Goal: Task Accomplishment & Management: Use online tool/utility

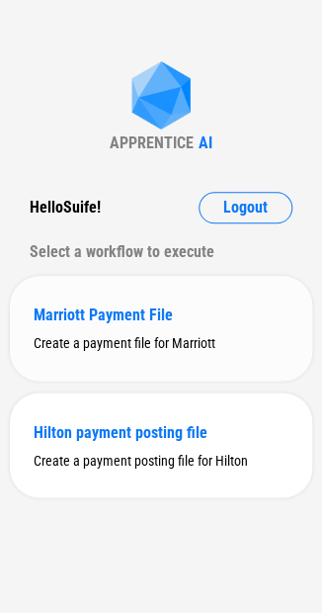
click at [80, 316] on div "Marriott Payment File" at bounding box center [161, 315] width 255 height 19
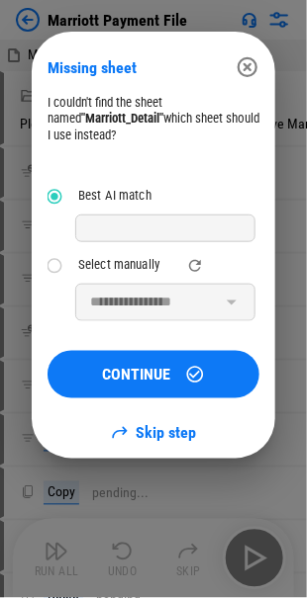
click at [250, 65] on icon "button" at bounding box center [247, 67] width 24 height 24
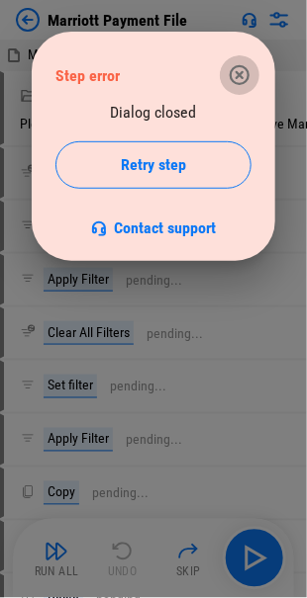
click at [236, 67] on icon "button" at bounding box center [239, 75] width 20 height 20
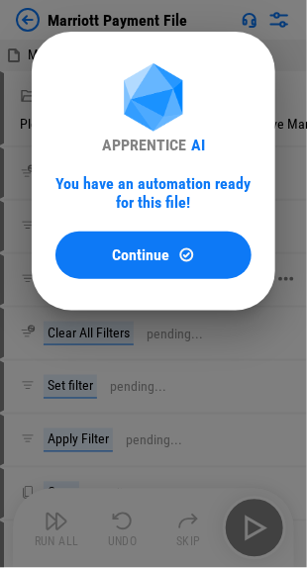
click at [129, 252] on span "Continue" at bounding box center [141, 255] width 57 height 16
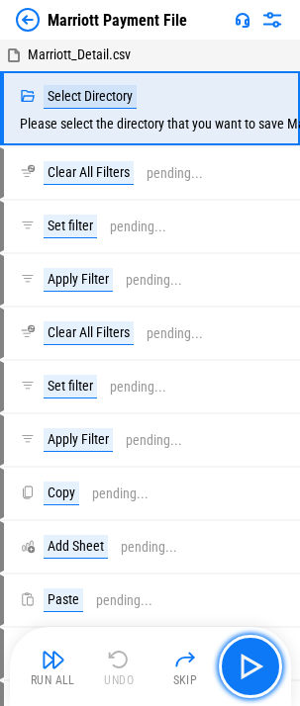
click at [249, 582] on img "button" at bounding box center [250, 667] width 32 height 32
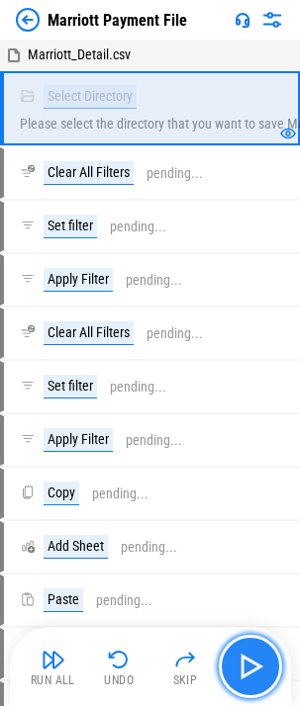
click at [246, 582] on img "button" at bounding box center [250, 667] width 32 height 32
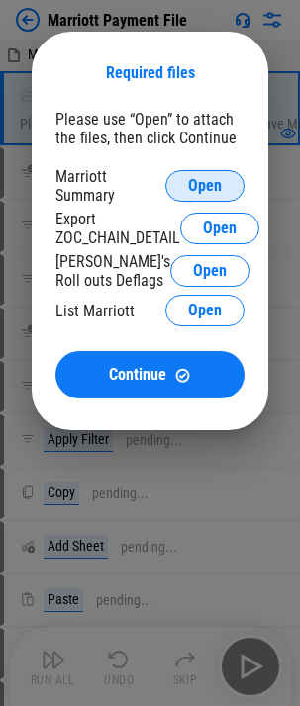
click at [208, 185] on span "Open" at bounding box center [205, 186] width 34 height 16
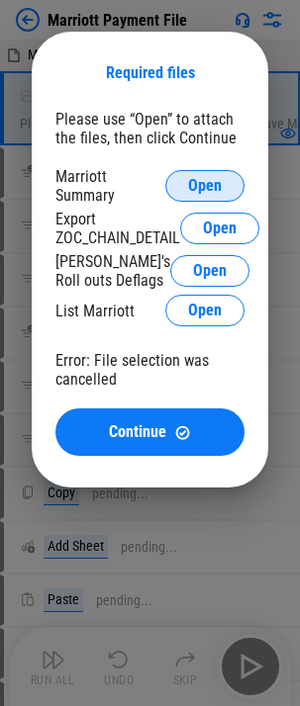
click at [218, 186] on span "Open" at bounding box center [205, 186] width 34 height 16
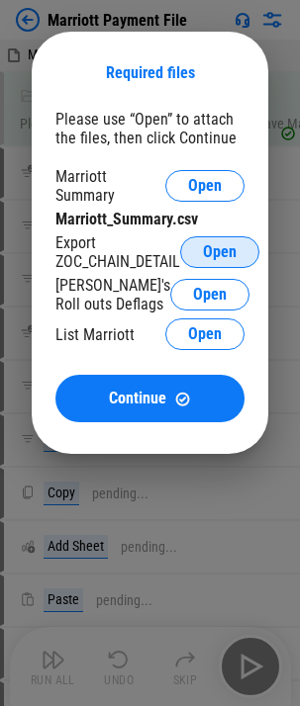
click at [219, 251] on span "Open" at bounding box center [220, 252] width 34 height 16
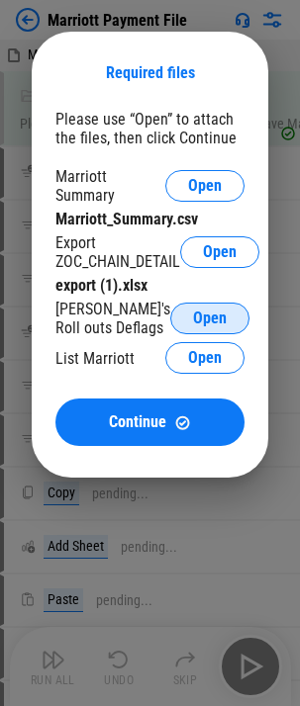
click at [213, 317] on span "Open" at bounding box center [210, 319] width 34 height 16
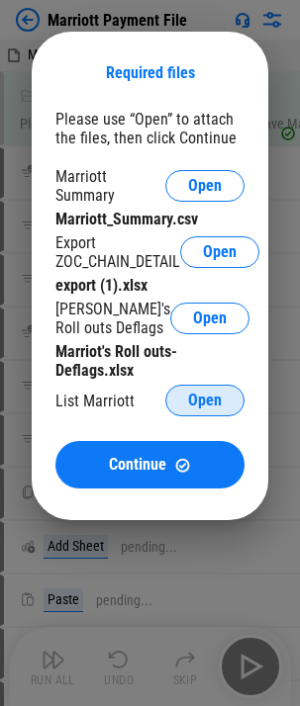
click at [199, 396] on span "Open" at bounding box center [205, 401] width 34 height 16
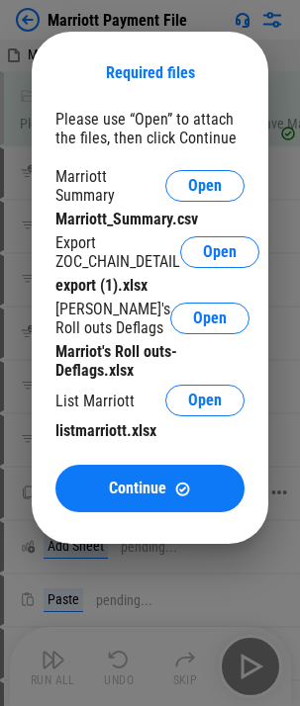
click at [140, 491] on span "Continue" at bounding box center [137, 489] width 57 height 16
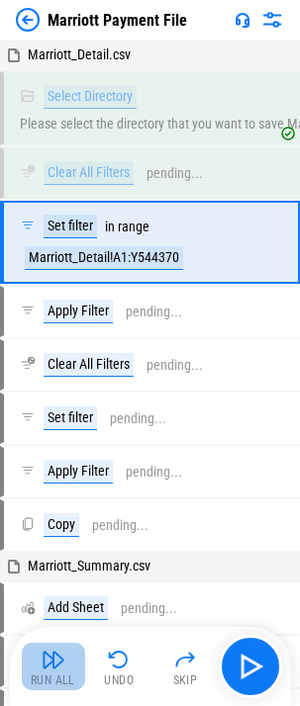
click at [46, 582] on img "button" at bounding box center [54, 660] width 24 height 24
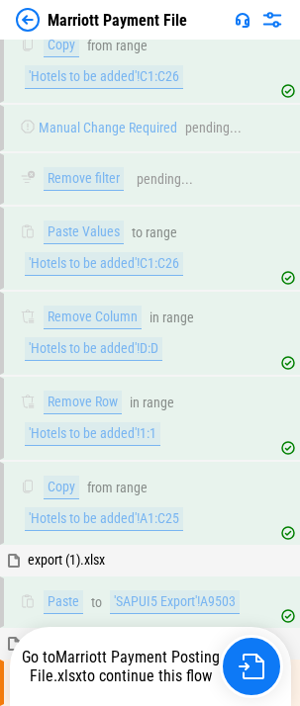
scroll to position [9143, 0]
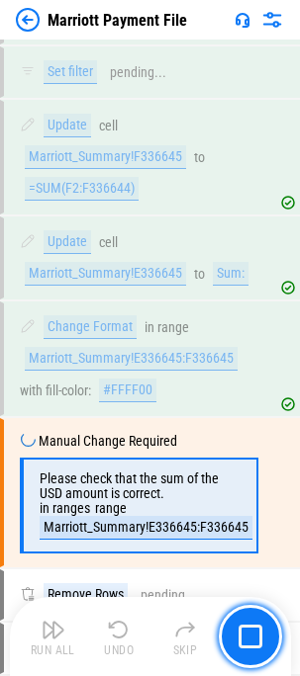
scroll to position [3082, 0]
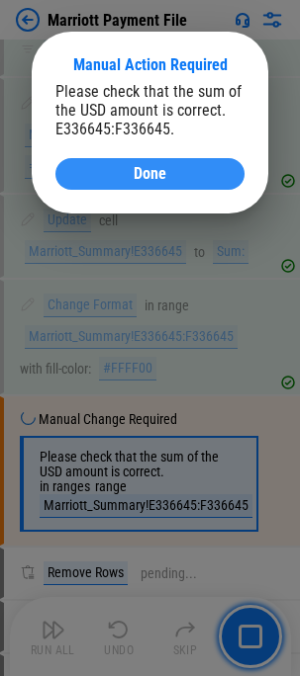
click at [144, 171] on span "Done" at bounding box center [150, 174] width 33 height 16
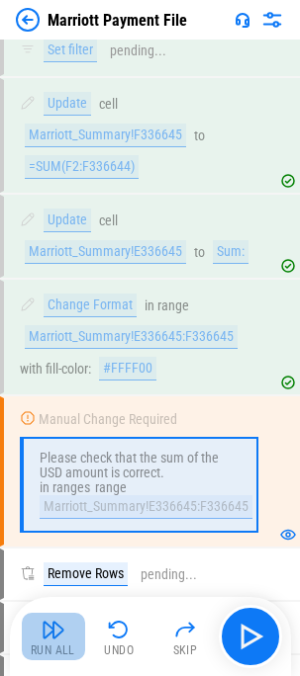
click at [50, 635] on img "button" at bounding box center [54, 630] width 24 height 24
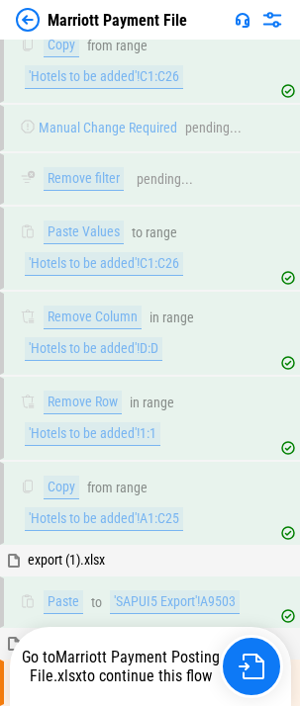
scroll to position [9143, 0]
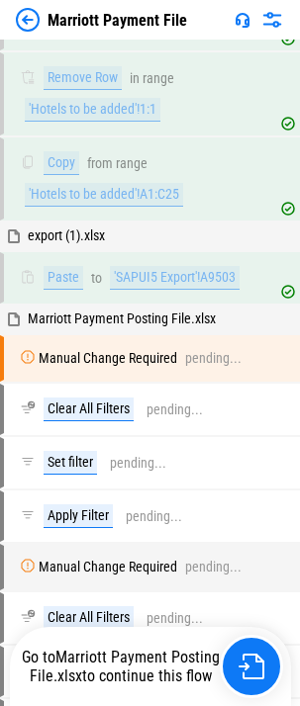
scroll to position [9143, 0]
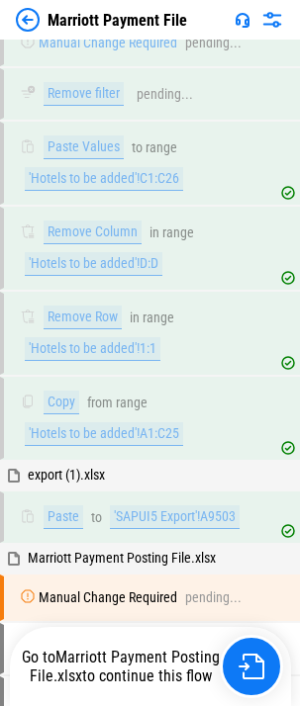
scroll to position [9143, 0]
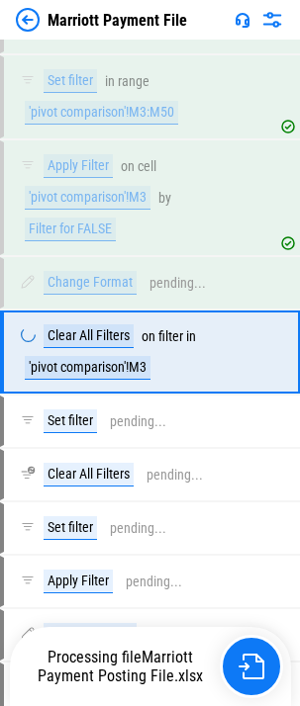
scroll to position [13967, 0]
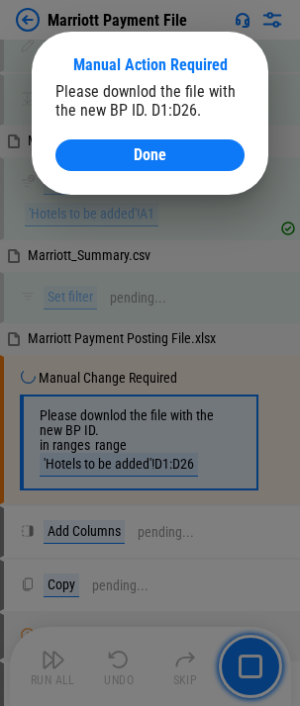
scroll to position [7878, 0]
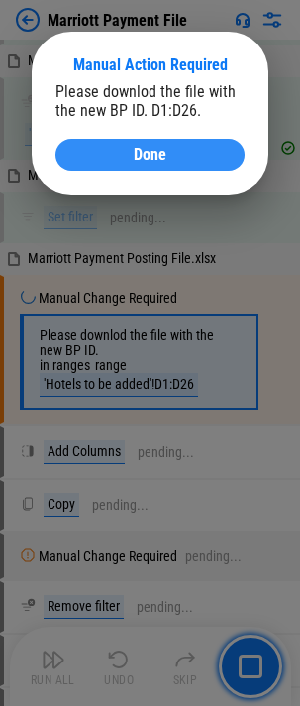
click at [113, 148] on div "Done" at bounding box center [149, 155] width 141 height 16
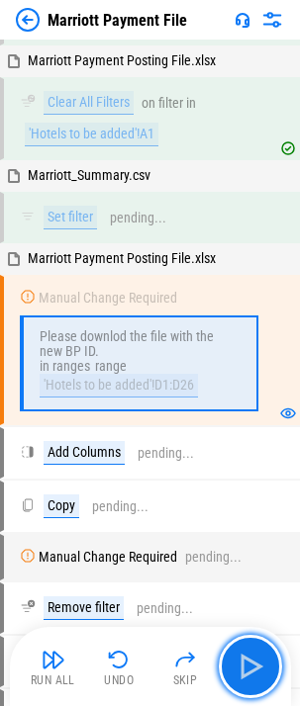
click at [239, 663] on img "button" at bounding box center [250, 667] width 32 height 32
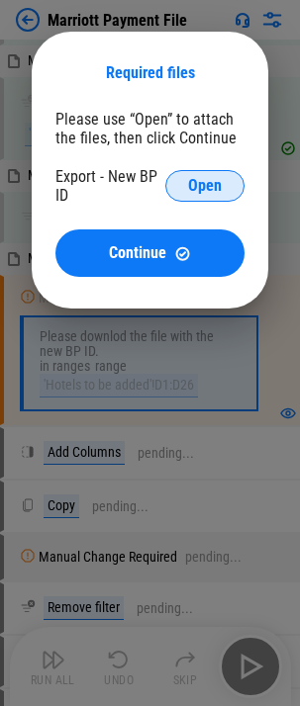
click at [209, 186] on span "Open" at bounding box center [205, 186] width 34 height 16
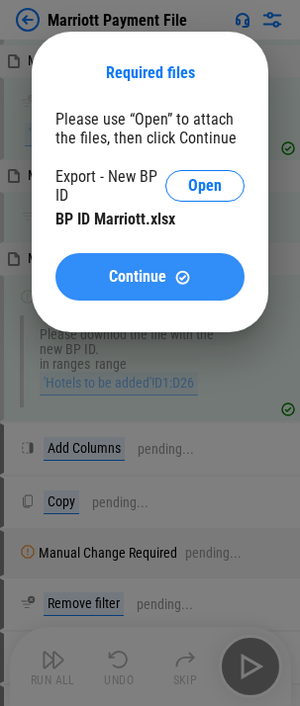
click at [111, 269] on span "Continue" at bounding box center [137, 277] width 57 height 16
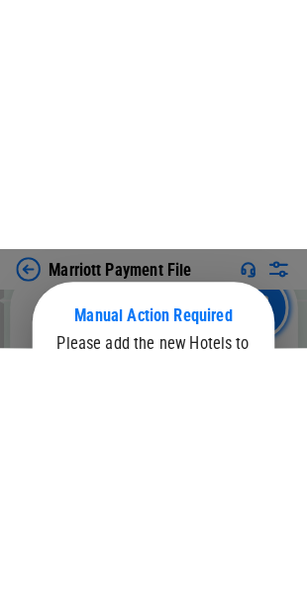
scroll to position [7392, 0]
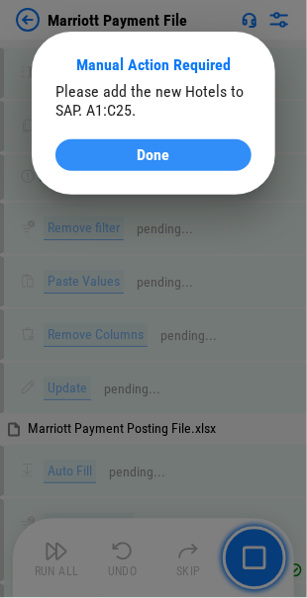
click at [176, 147] on div "Done" at bounding box center [153, 155] width 148 height 16
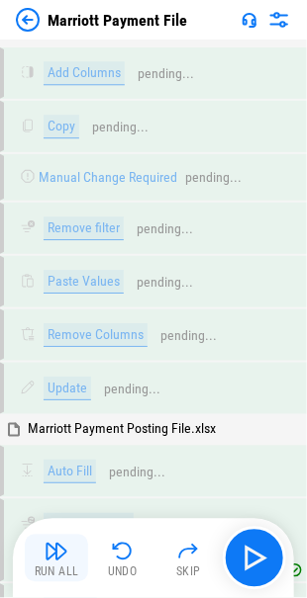
click at [50, 560] on img "button" at bounding box center [57, 552] width 24 height 24
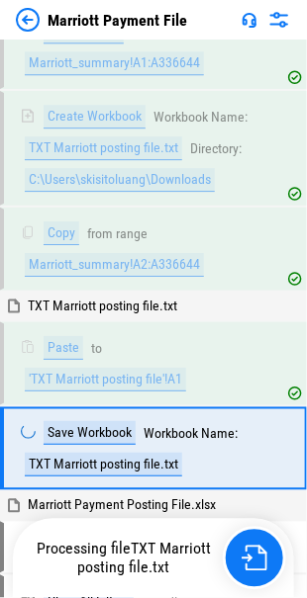
scroll to position [10491, 0]
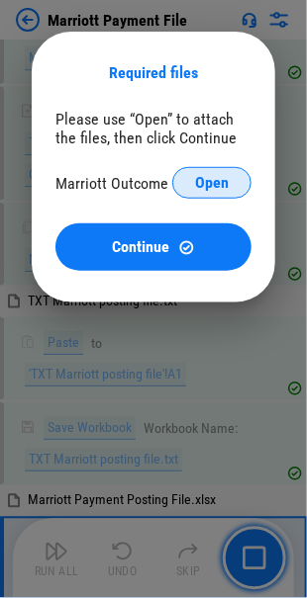
click at [204, 180] on span "Open" at bounding box center [212, 183] width 34 height 16
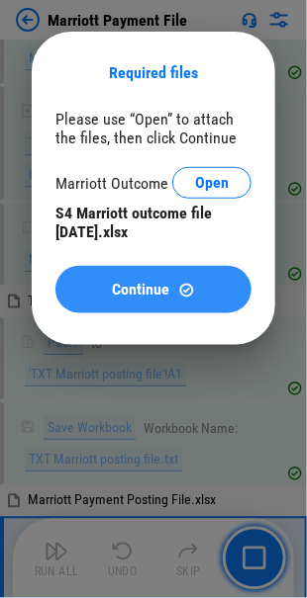
click at [130, 282] on span "Continue" at bounding box center [141, 290] width 57 height 16
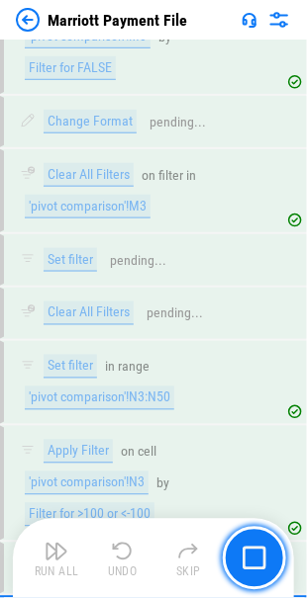
scroll to position [13930, 0]
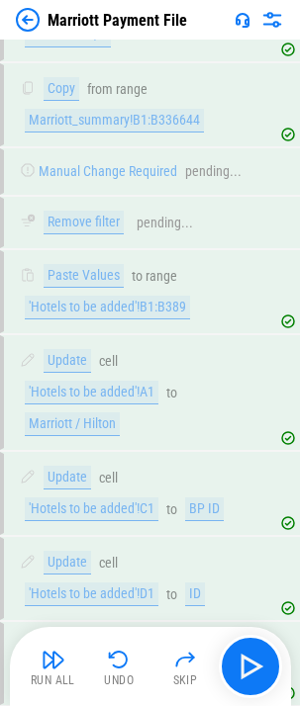
scroll to position [7963, 0]
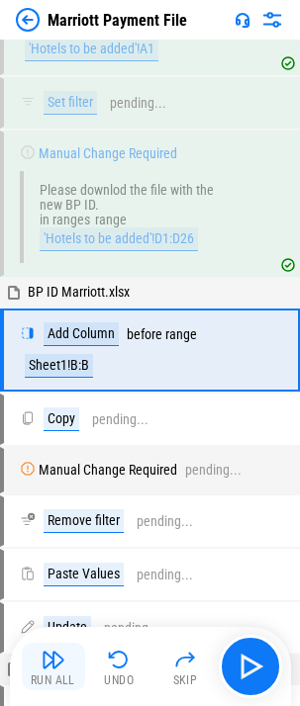
click at [48, 663] on img "button" at bounding box center [54, 660] width 24 height 24
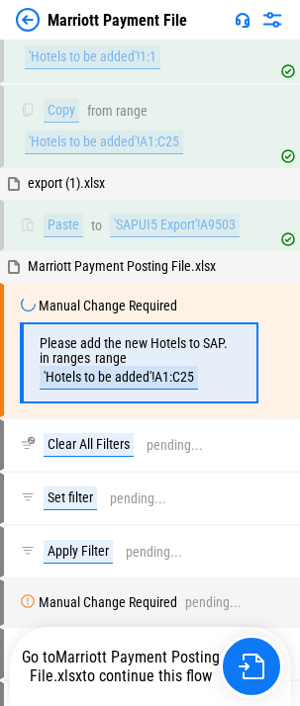
scroll to position [9187, 0]
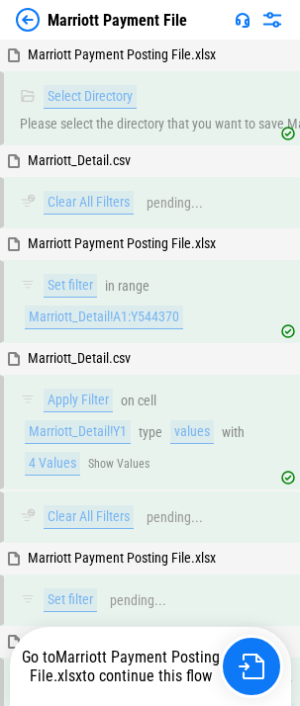
scroll to position [9143, 0]
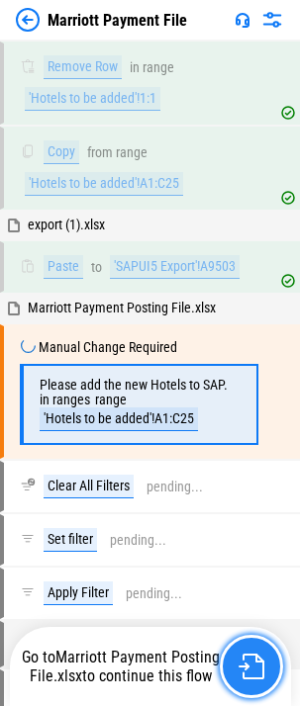
click at [249, 662] on img "button" at bounding box center [251, 667] width 26 height 26
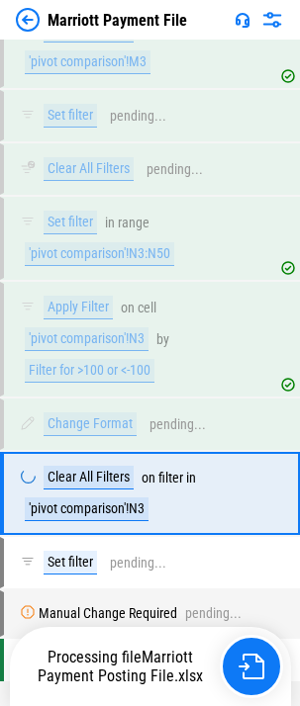
scroll to position [14349, 0]
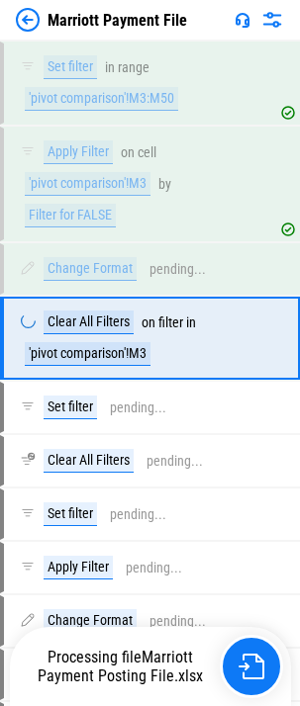
scroll to position [13967, 0]
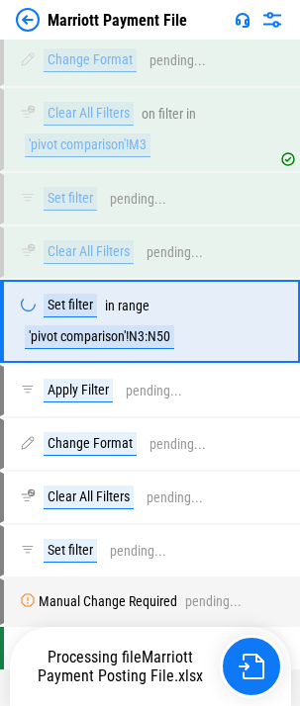
scroll to position [14159, 0]
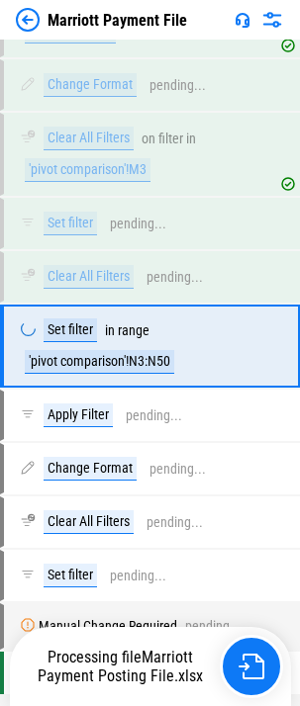
scroll to position [14159, 0]
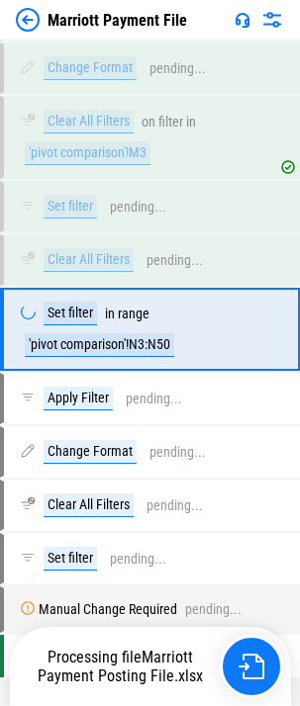
scroll to position [14159, 0]
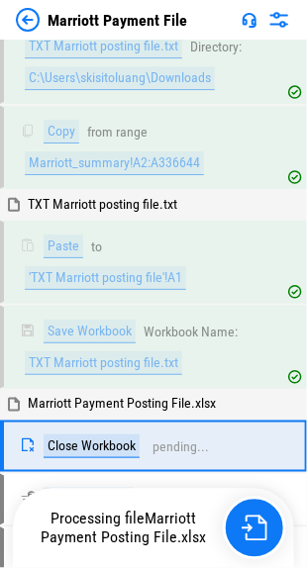
scroll to position [10605, 0]
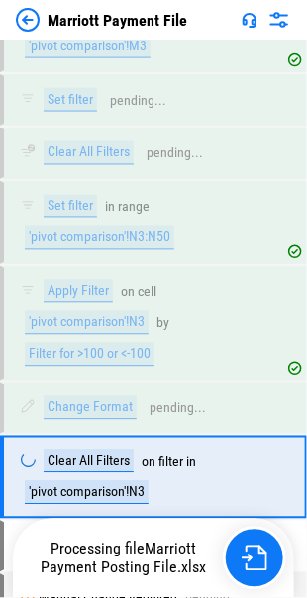
scroll to position [14067, 0]
